Goal: Task Accomplishment & Management: Use online tool/utility

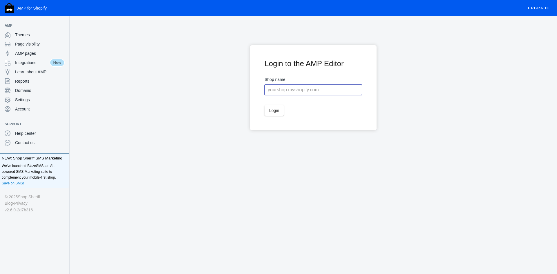
click at [296, 90] on input "text" at bounding box center [314, 90] width 98 height 10
click at [340, 92] on input "text" at bounding box center [314, 90] width 98 height 10
click at [300, 92] on input "text" at bounding box center [314, 90] width 98 height 10
type input "[DOMAIN_NAME]"
click at [277, 111] on span "Login" at bounding box center [274, 110] width 10 height 5
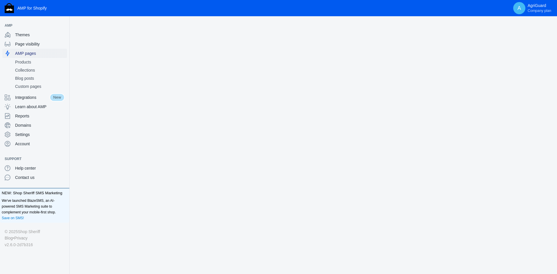
click at [31, 57] on div "AMP pages" at bounding box center [35, 53] width 60 height 9
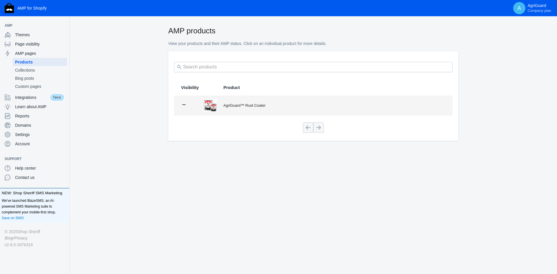
click at [231, 107] on div "AgriGuard™ Rust Coater" at bounding box center [334, 106] width 222 height 6
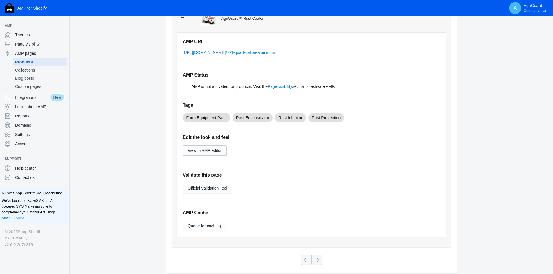
scroll to position [29, 0]
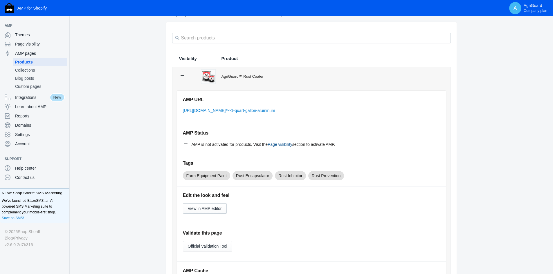
click at [276, 144] on link "Page visibility" at bounding box center [280, 144] width 25 height 5
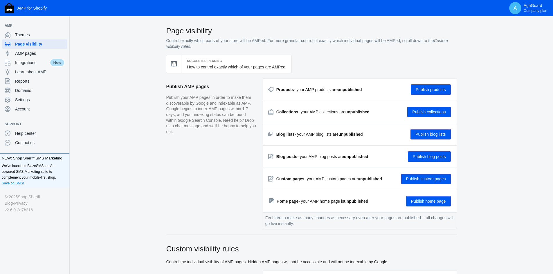
click at [31, 49] on div "AMP pages" at bounding box center [35, 53] width 60 height 9
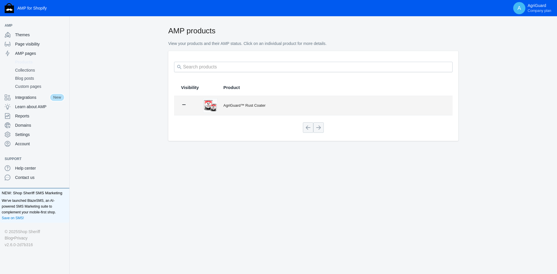
click at [273, 103] on div "AgriGuard™ Rust Coater" at bounding box center [334, 106] width 222 height 6
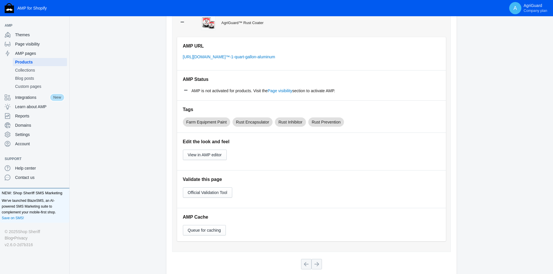
scroll to position [113, 0]
